Goal: Information Seeking & Learning: Check status

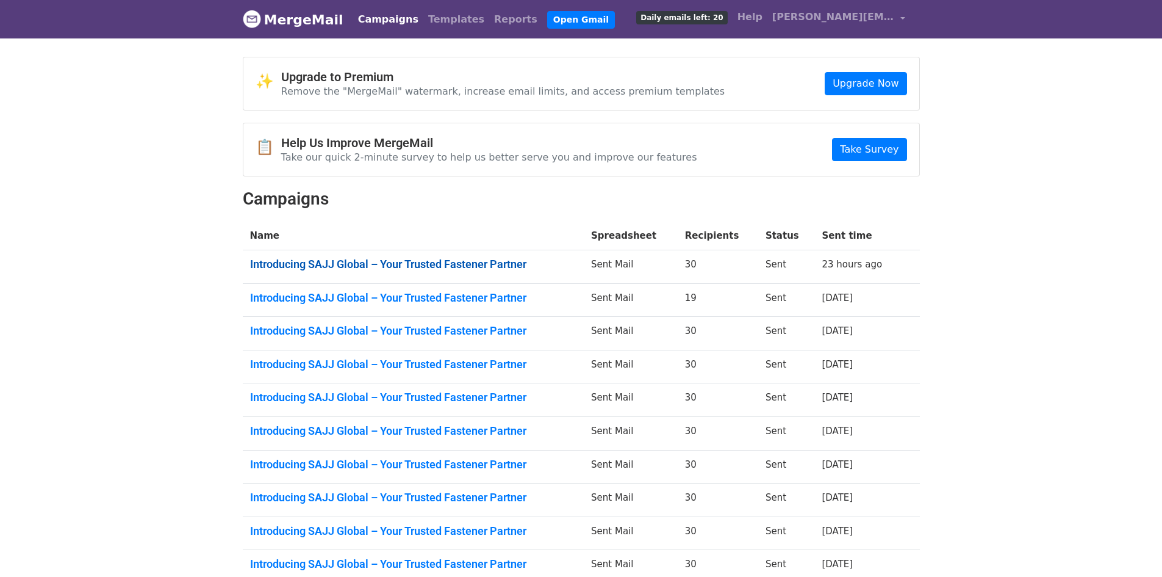
click at [375, 258] on link "Introducing SAJJ Global – Your Trusted Fastener Partner" at bounding box center [413, 264] width 327 height 13
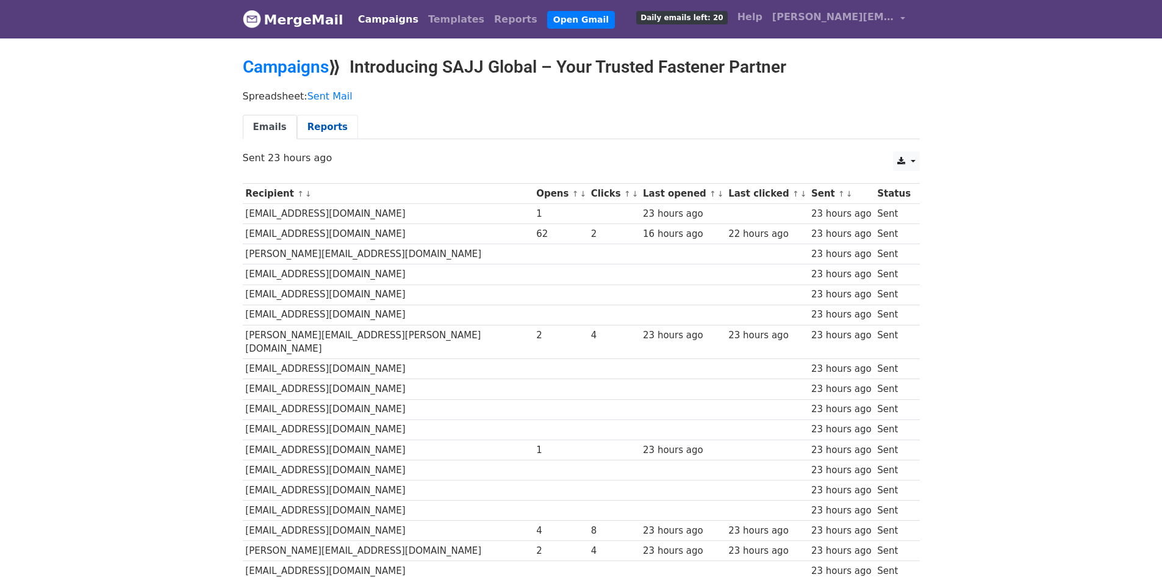
click at [328, 132] on link "Reports" at bounding box center [327, 127] width 61 height 25
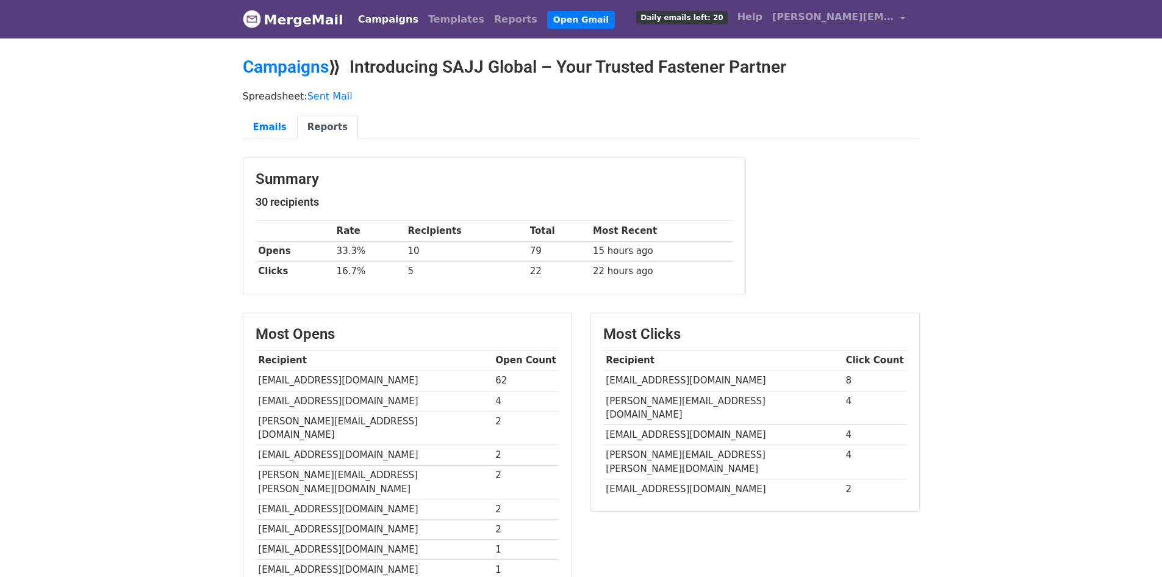
click at [281, 20] on link "MergeMail" at bounding box center [293, 20] width 101 height 26
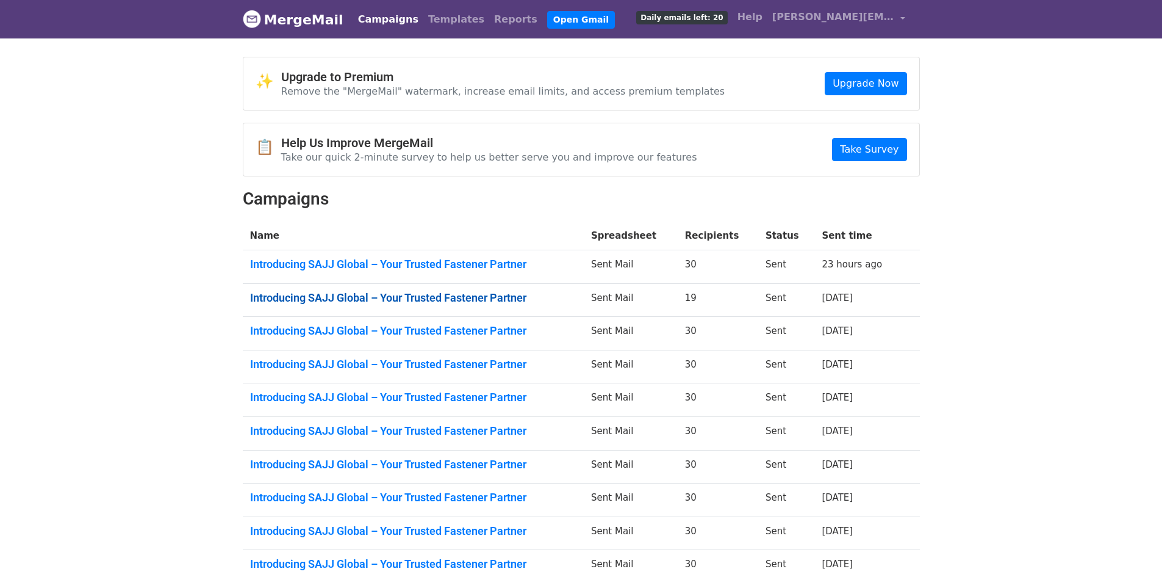
click at [475, 294] on link "Introducing SAJJ Global – Your Trusted Fastener Partner" at bounding box center [413, 297] width 327 height 13
click at [430, 326] on link "Introducing SAJJ Global – Your Trusted Fastener Partner" at bounding box center [413, 330] width 327 height 13
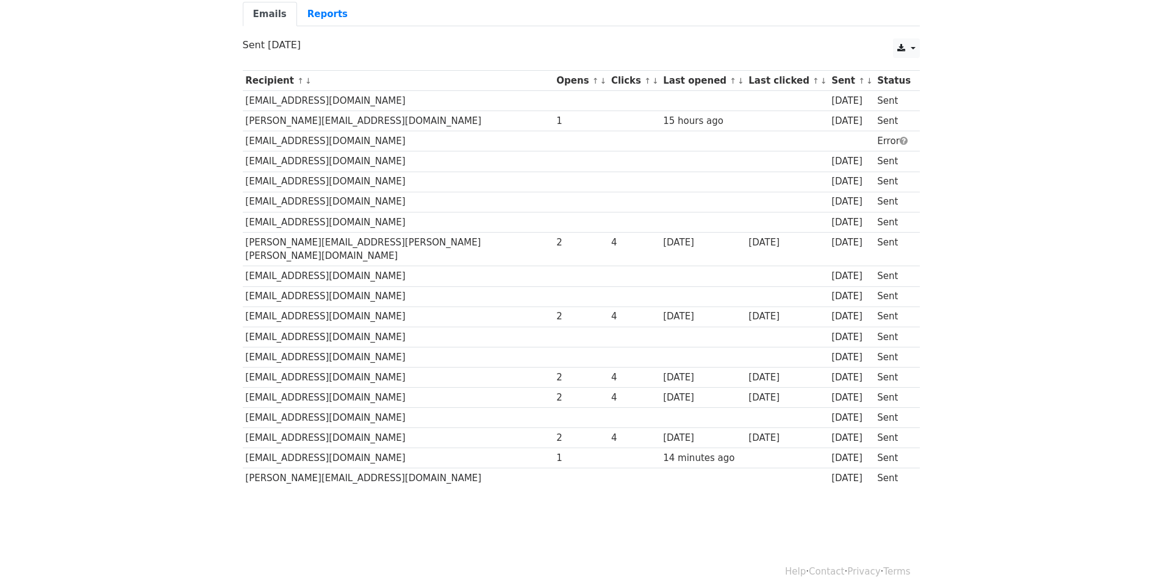
scroll to position [118, 0]
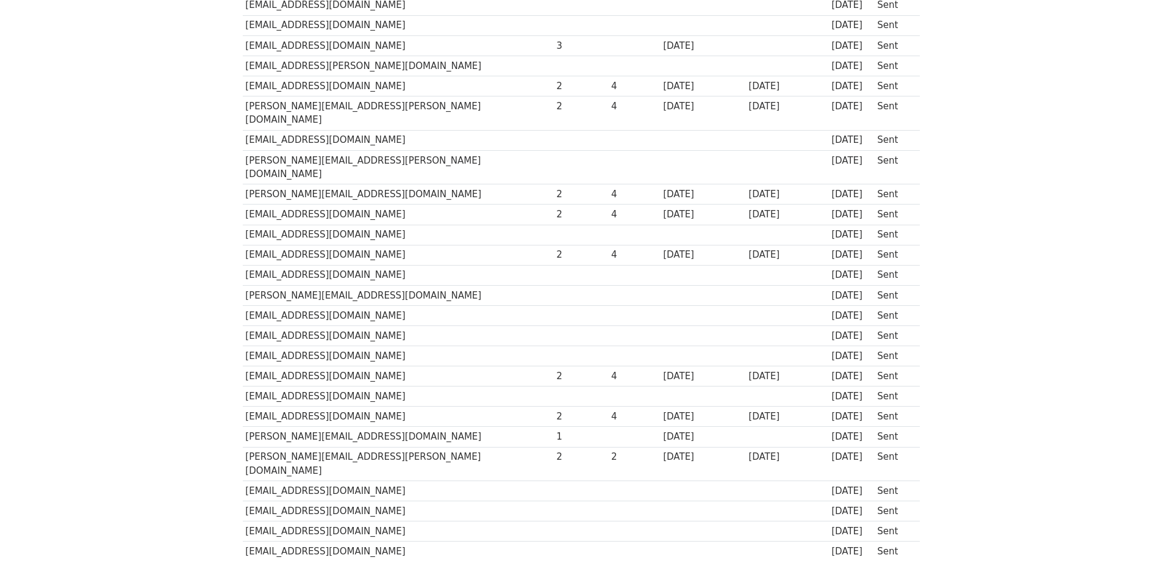
scroll to position [305, 0]
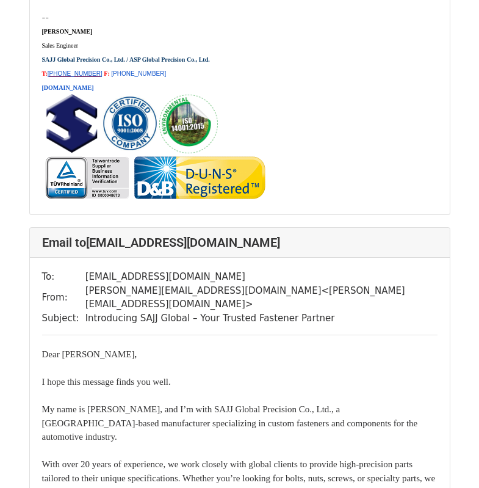
scroll to position [1953, 0]
